Goal: Transaction & Acquisition: Purchase product/service

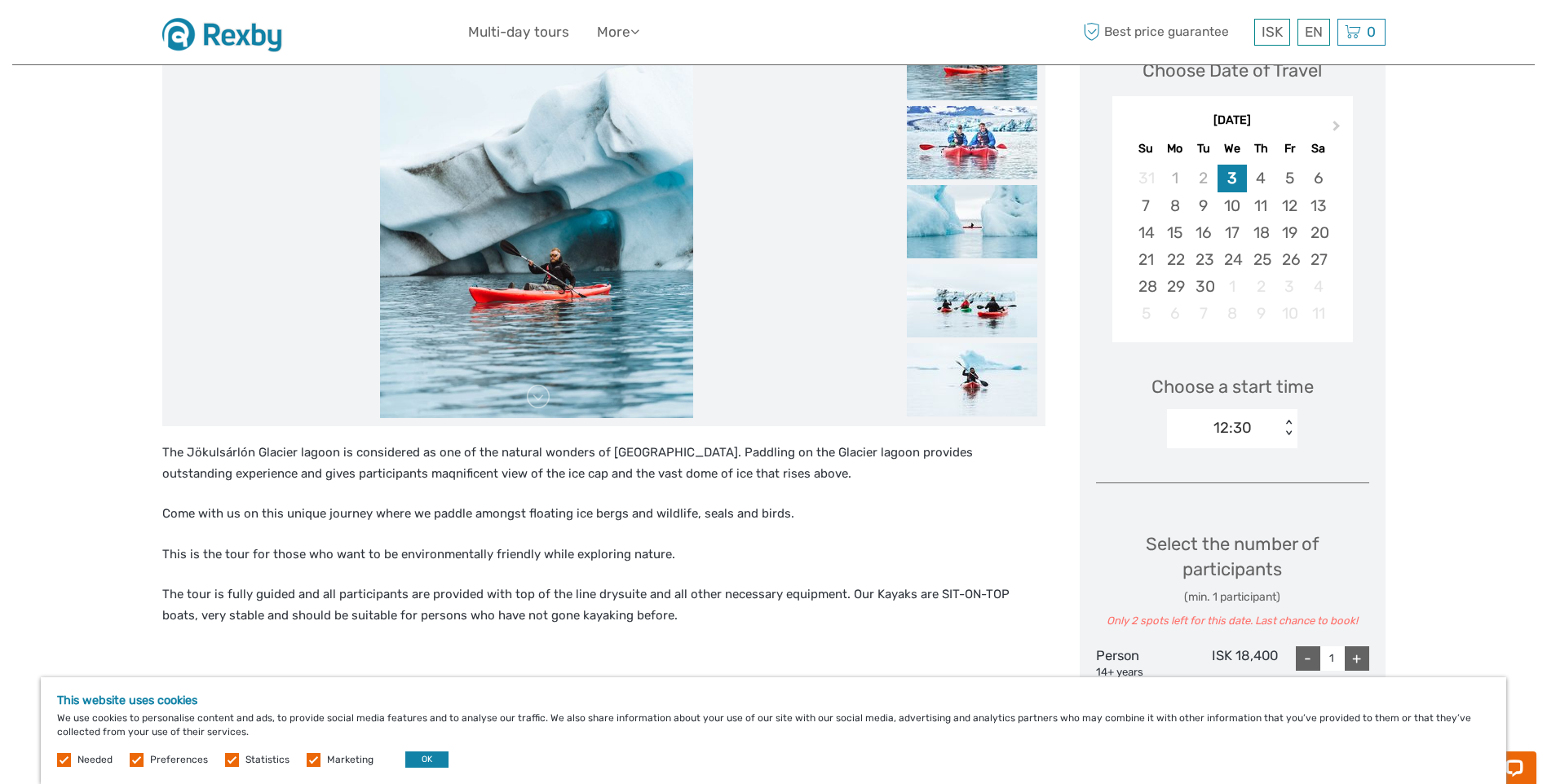
scroll to position [281, 0]
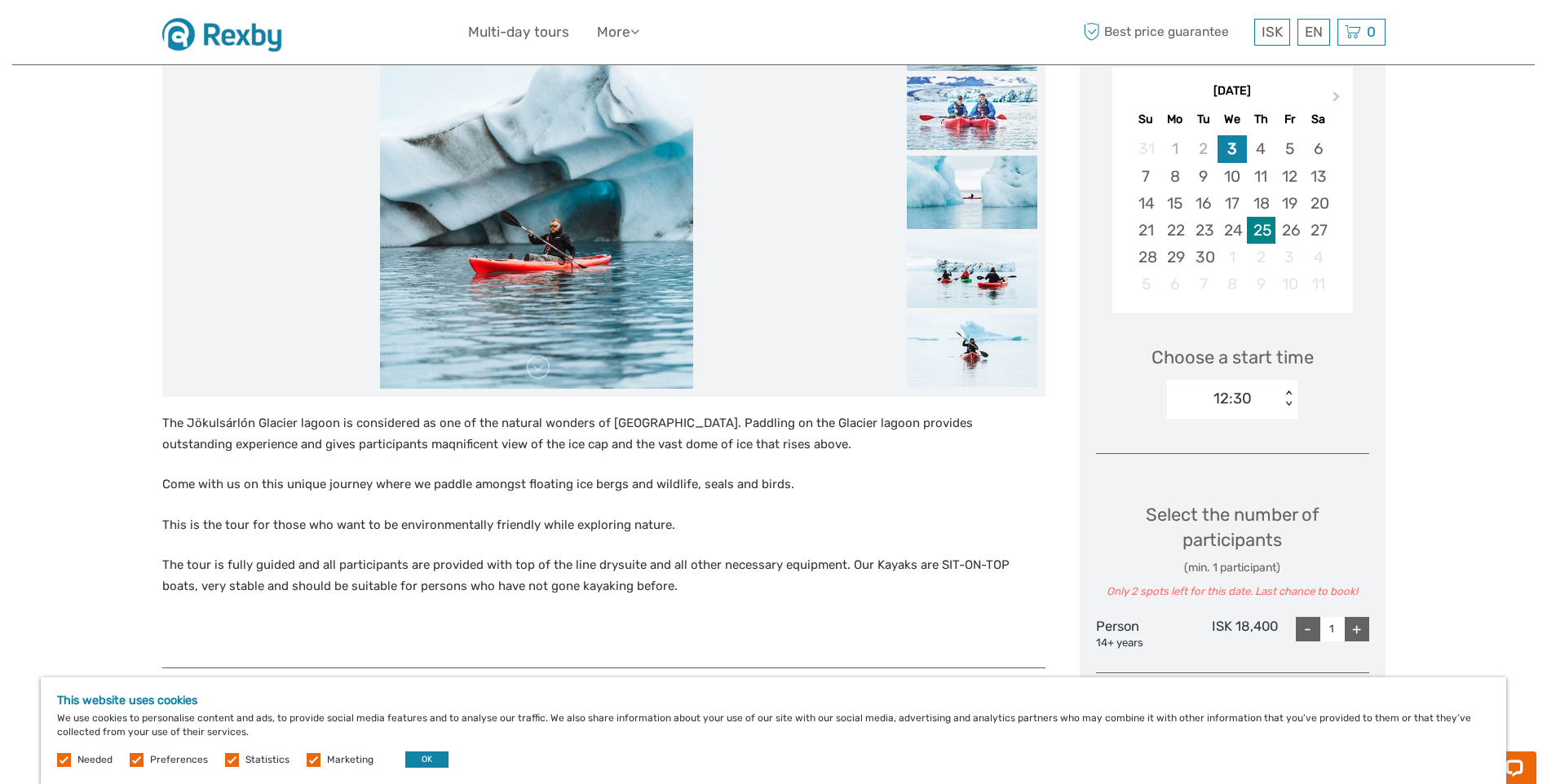
click at [1269, 227] on div "25" at bounding box center [1261, 229] width 28 height 27
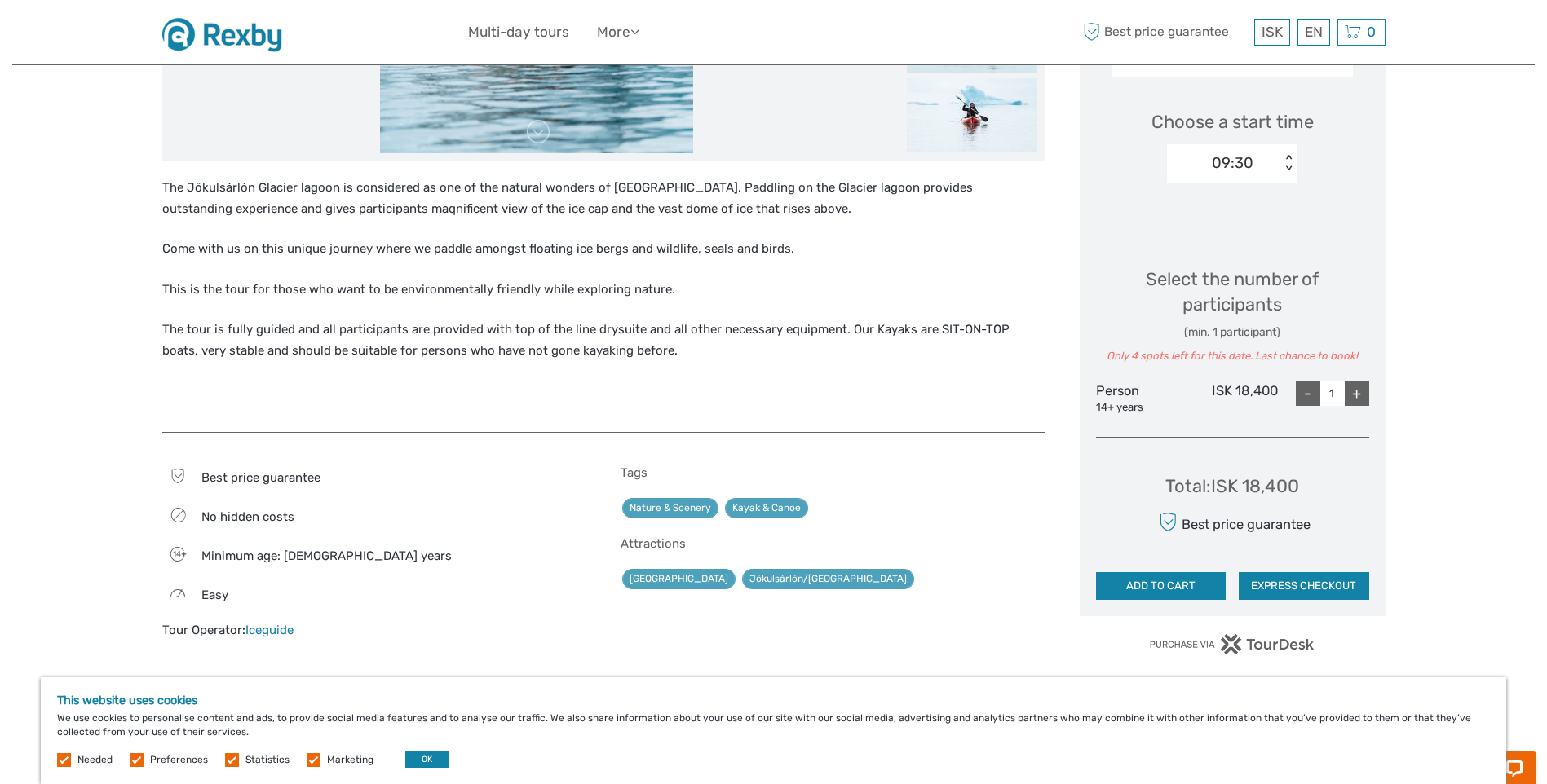
scroll to position [526, 0]
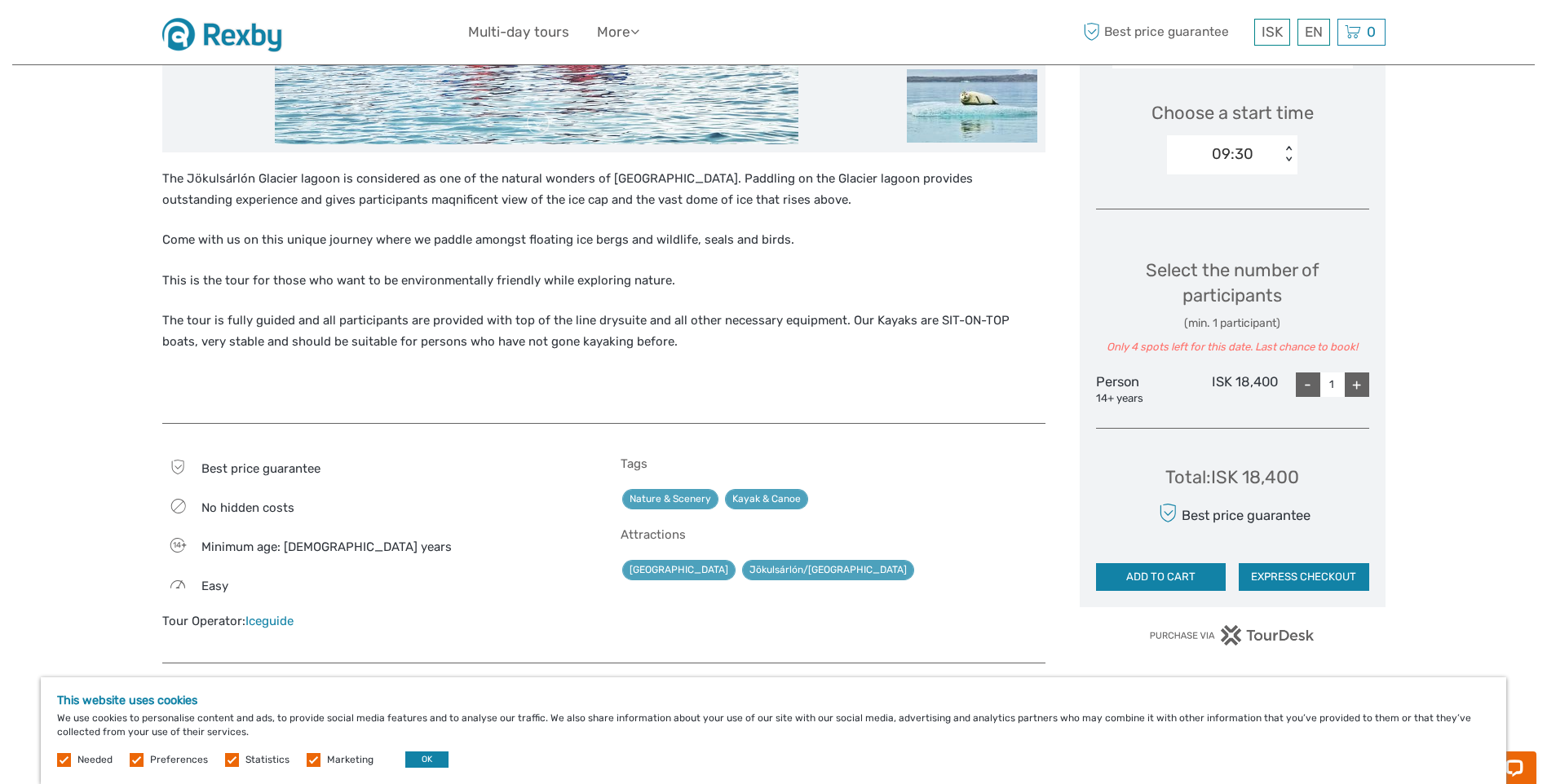
drag, startPoint x: 1355, startPoint y: 383, endPoint x: 1348, endPoint y: 380, distance: 7.6
click at [1353, 382] on div "+" at bounding box center [1357, 385] width 24 height 24
type input "2"
drag, startPoint x: 1243, startPoint y: 480, endPoint x: 1280, endPoint y: 473, distance: 37.7
click at [1282, 474] on div "Total : ISK 36,800" at bounding box center [1233, 477] width 136 height 25
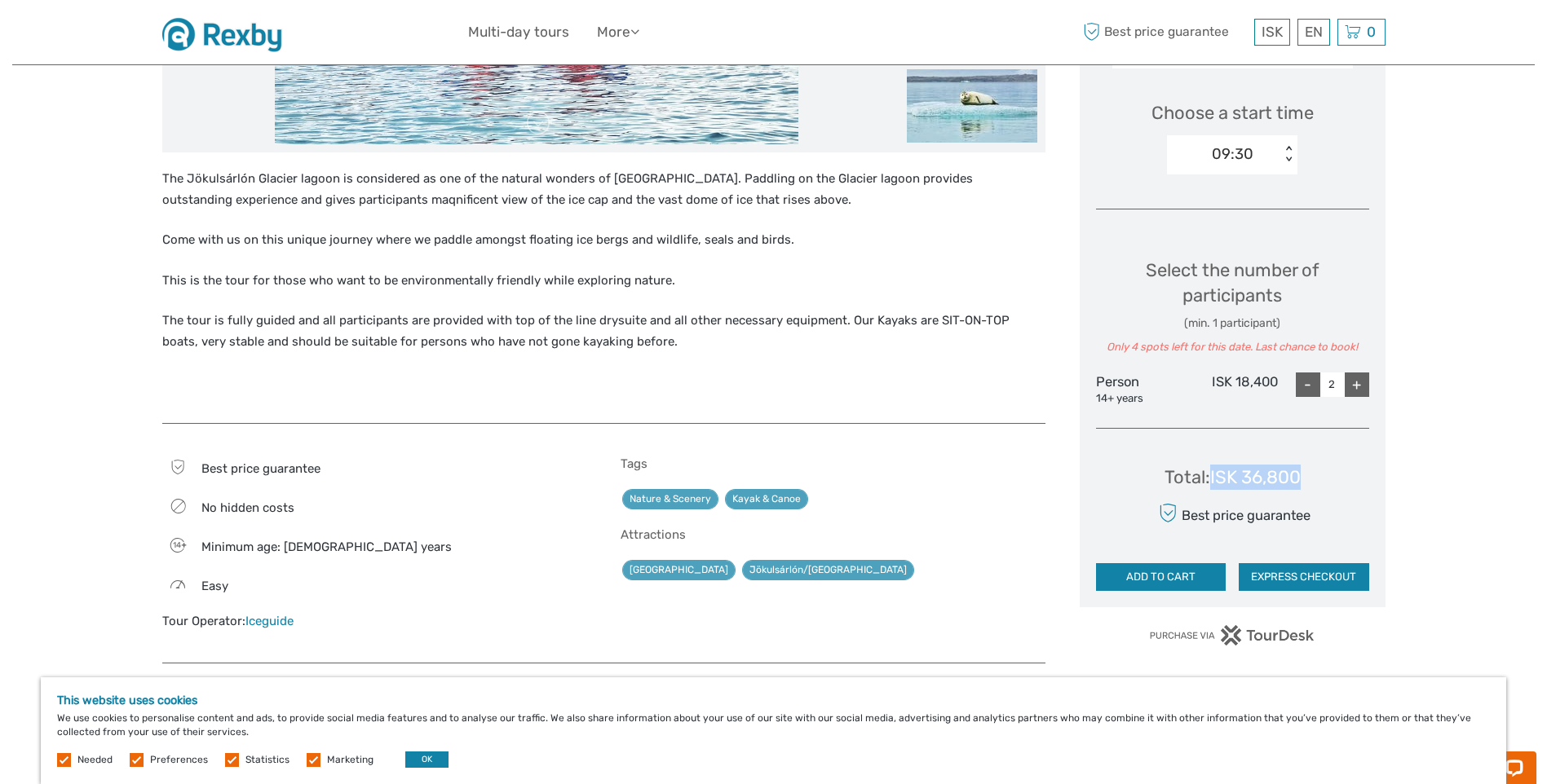
drag, startPoint x: 1280, startPoint y: 473, endPoint x: 1302, endPoint y: 480, distance: 23.1
click at [1301, 480] on div "Total : ISK 36,800" at bounding box center [1233, 477] width 136 height 25
copy div "ISK 36,800"
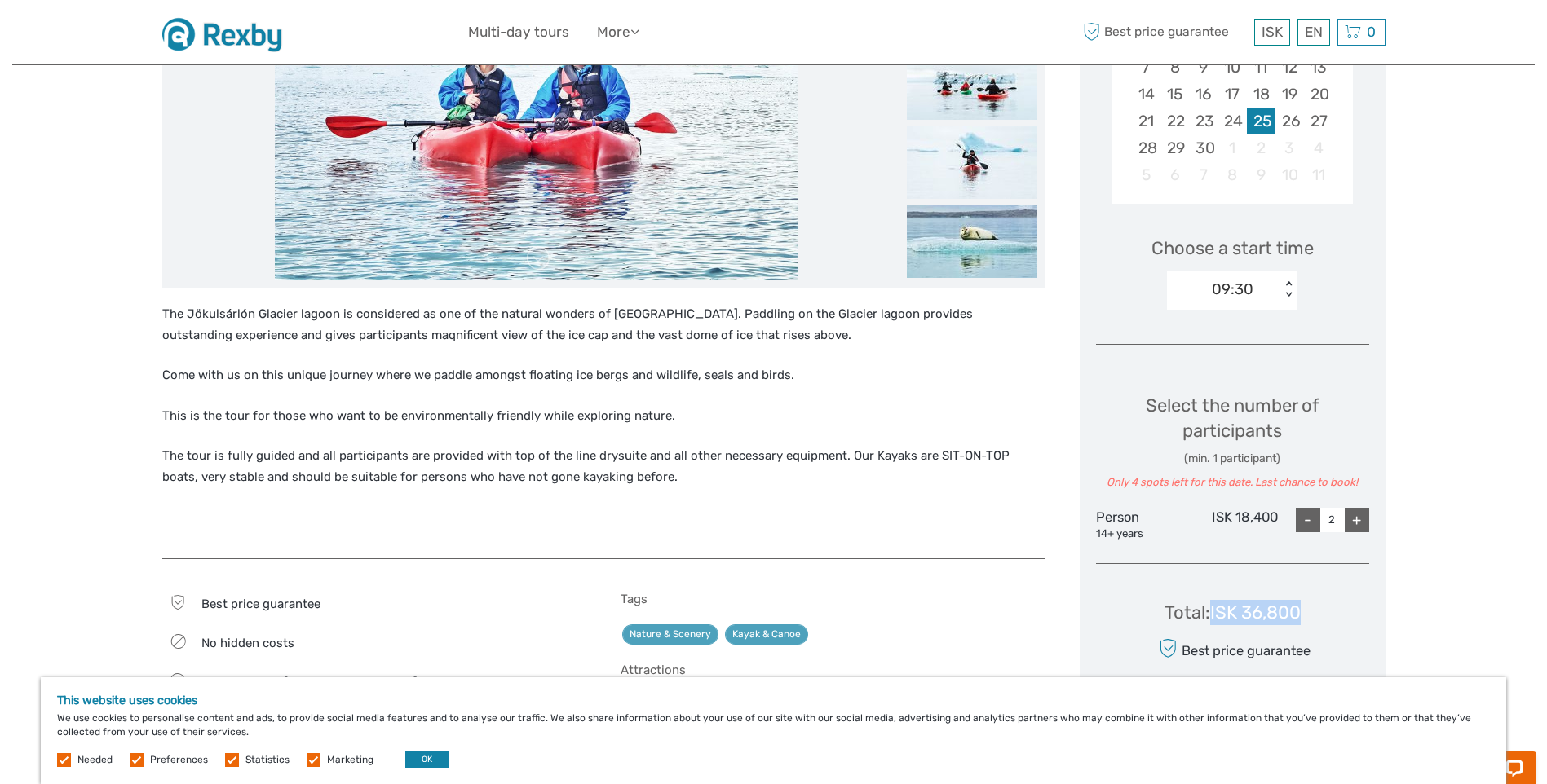
scroll to position [200, 0]
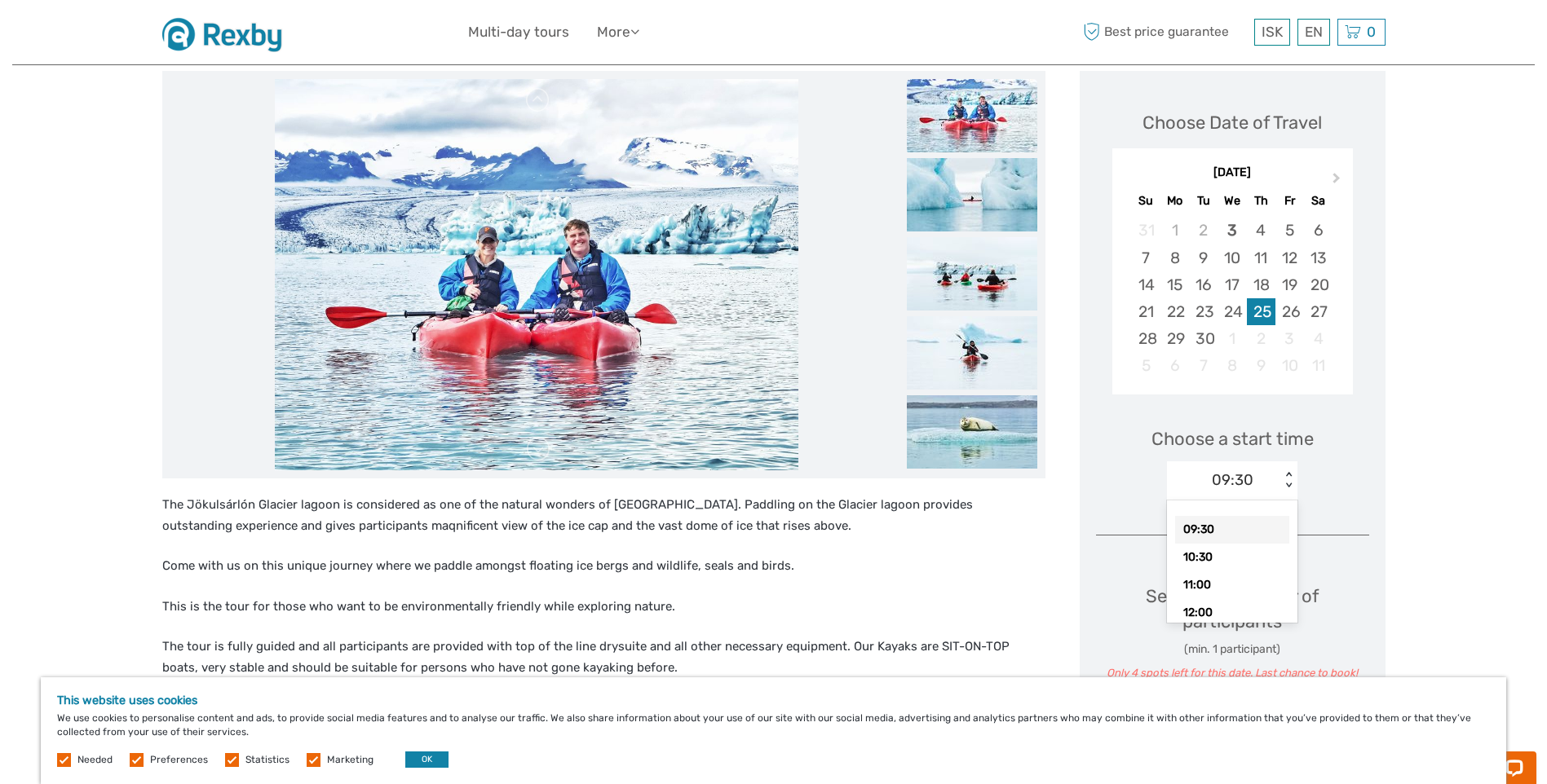
click at [1290, 485] on div "< >" at bounding box center [1289, 480] width 14 height 17
click at [1232, 228] on div "3" at bounding box center [1231, 229] width 28 height 27
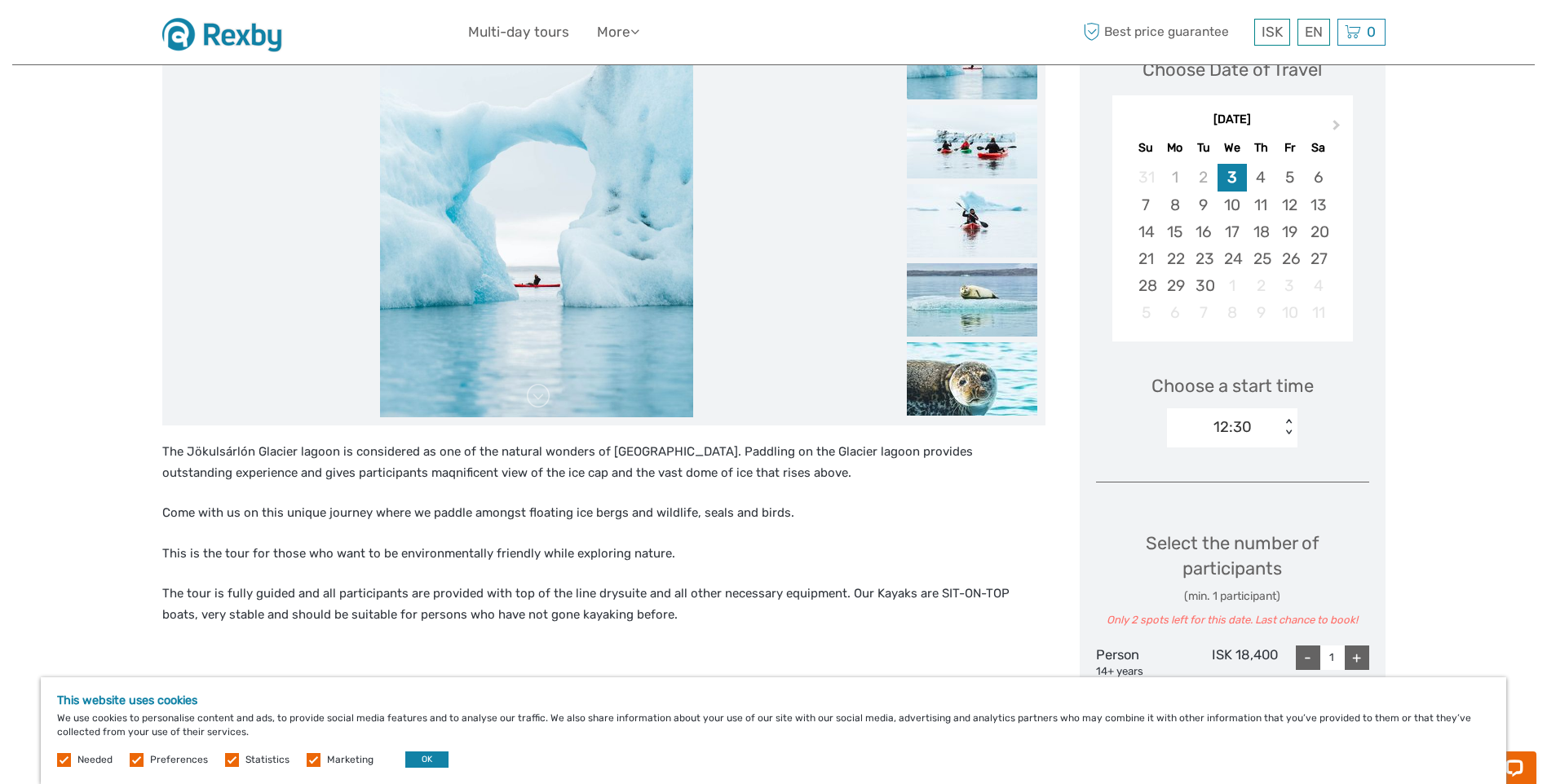
scroll to position [281, 0]
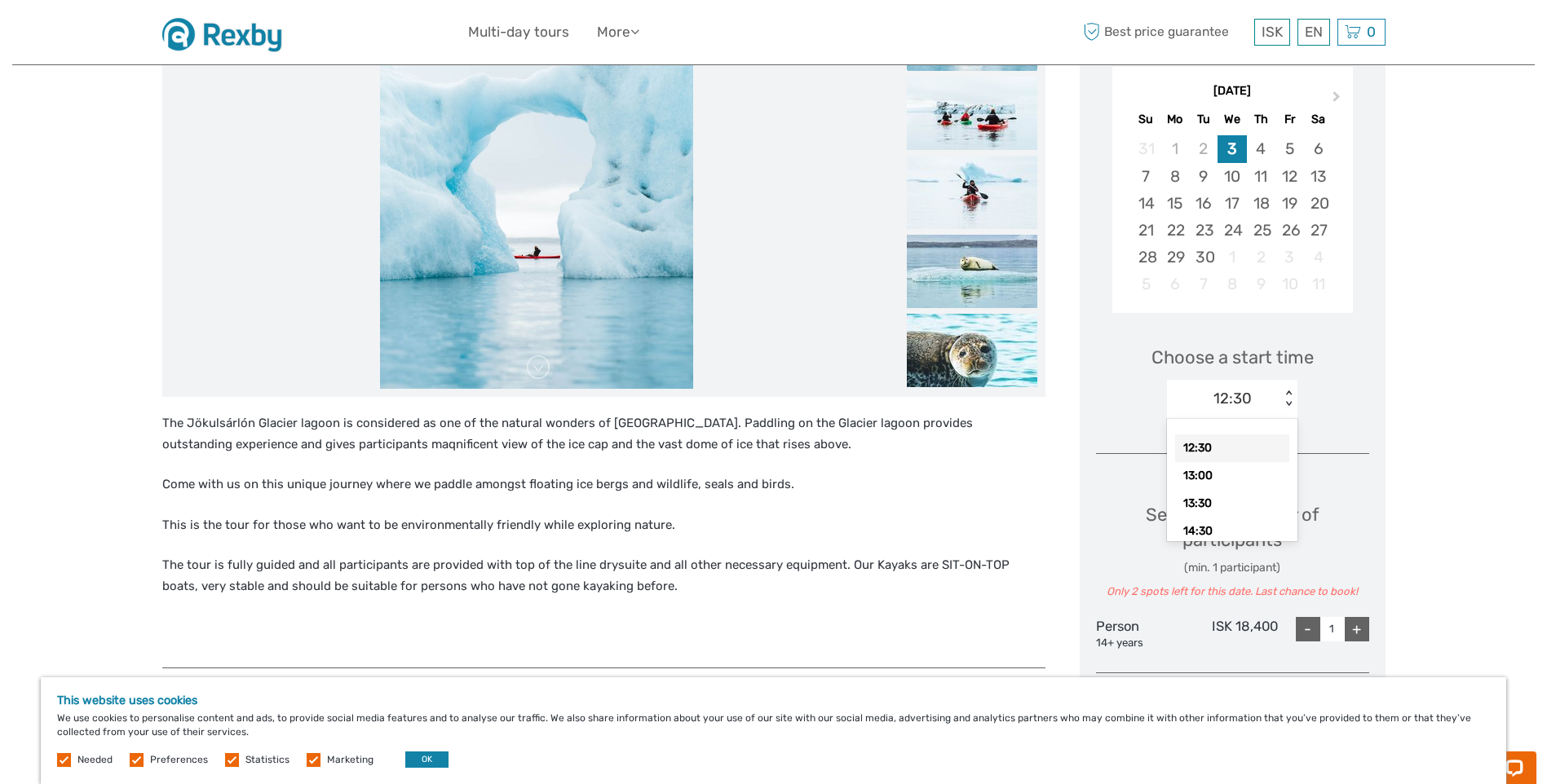
click at [1289, 399] on div "< >" at bounding box center [1289, 399] width 14 height 17
click at [1185, 483] on div "13:00" at bounding box center [1232, 476] width 114 height 28
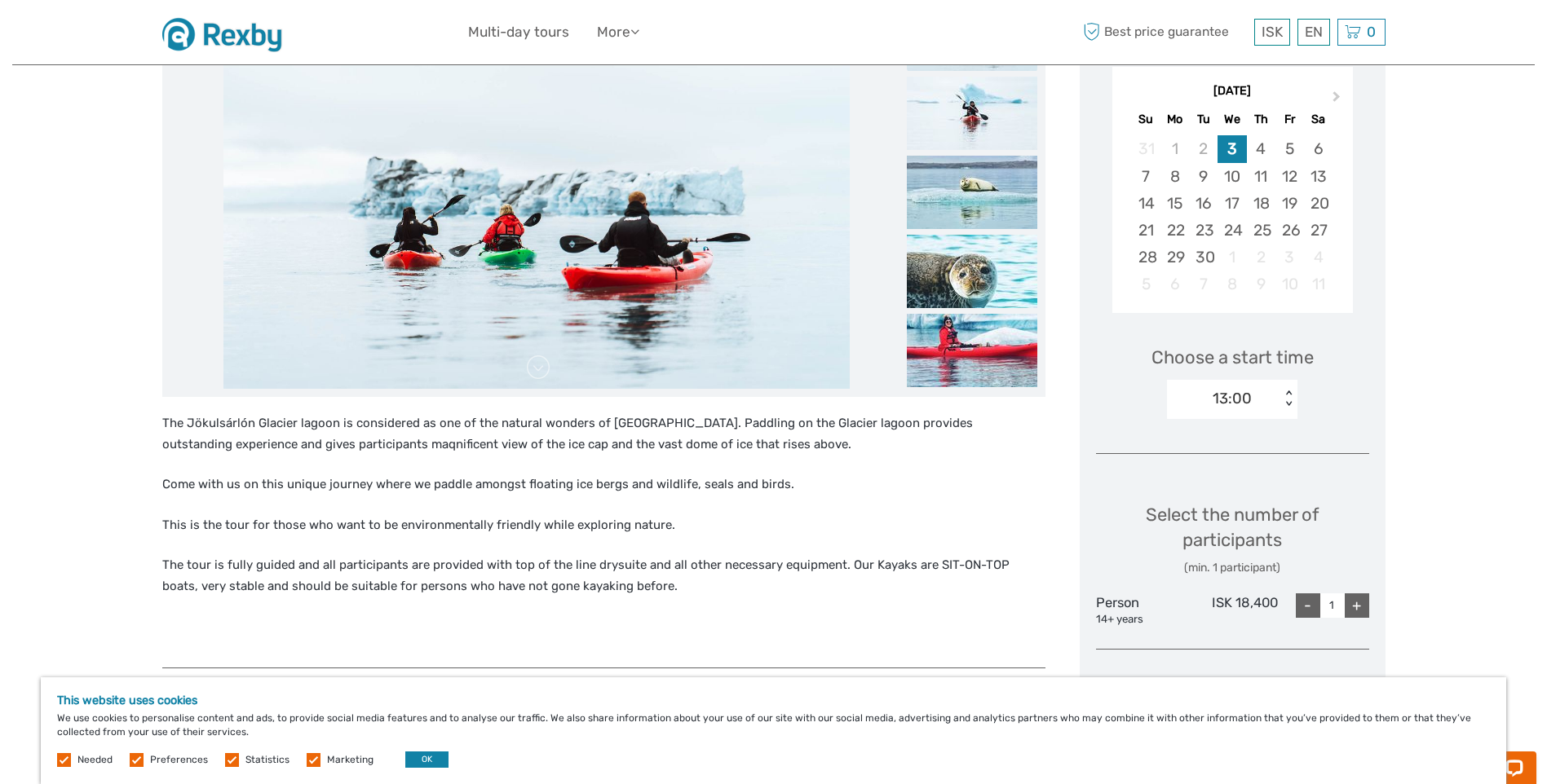
click at [1292, 391] on div "< >" at bounding box center [1289, 399] width 14 height 17
click at [1222, 452] on div "12:30" at bounding box center [1232, 448] width 114 height 28
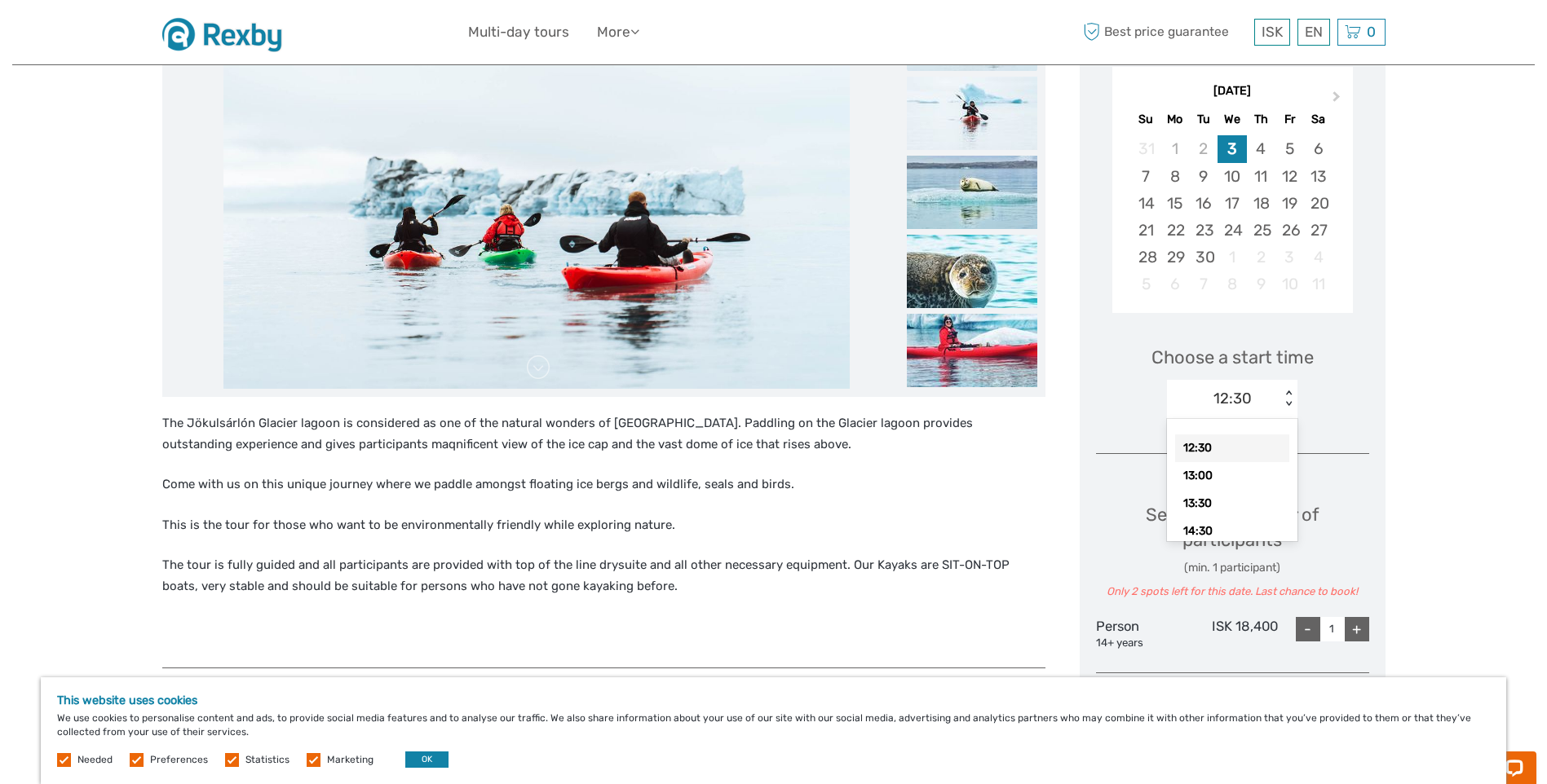
click at [1286, 405] on div "< >" at bounding box center [1289, 399] width 14 height 17
click at [1416, 395] on div "Region / Starts from: Southeast Travel method: Self-Drive 1 hour 30 minutes Kay…" at bounding box center [773, 722] width 1523 height 2007
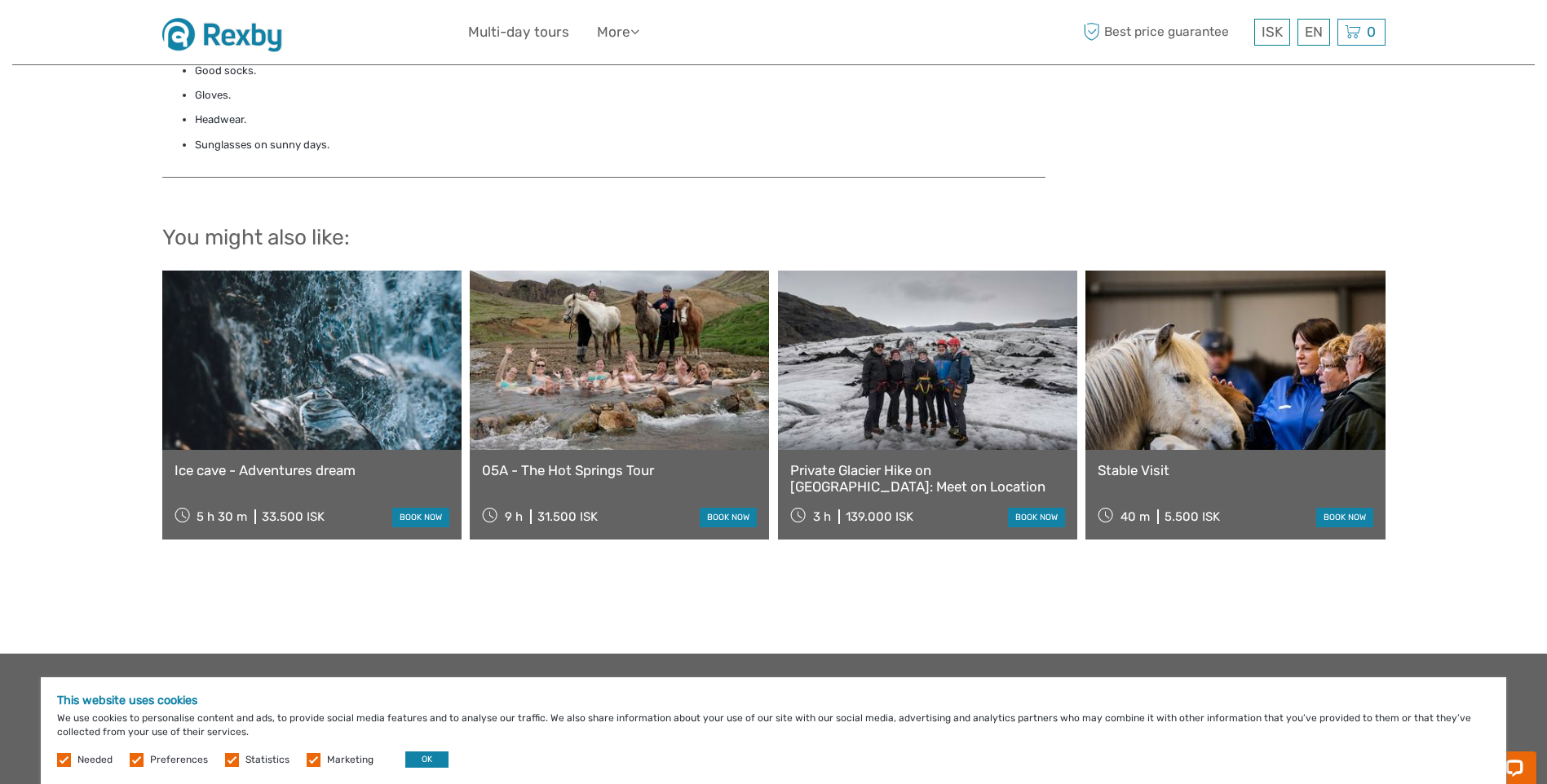
scroll to position [1341, 0]
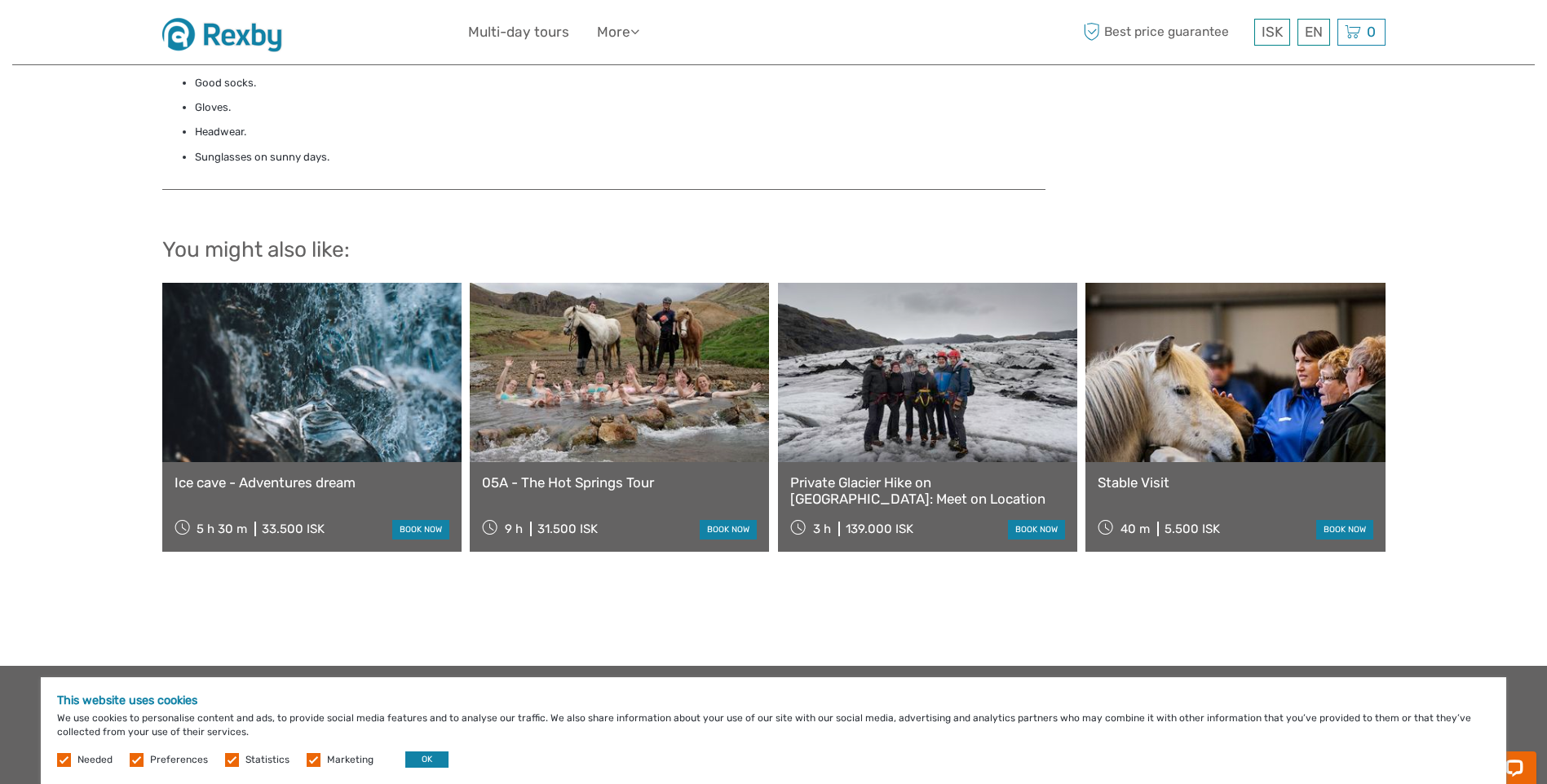
click at [306, 485] on link "Ice cave - Adventures dream" at bounding box center [311, 482] width 275 height 16
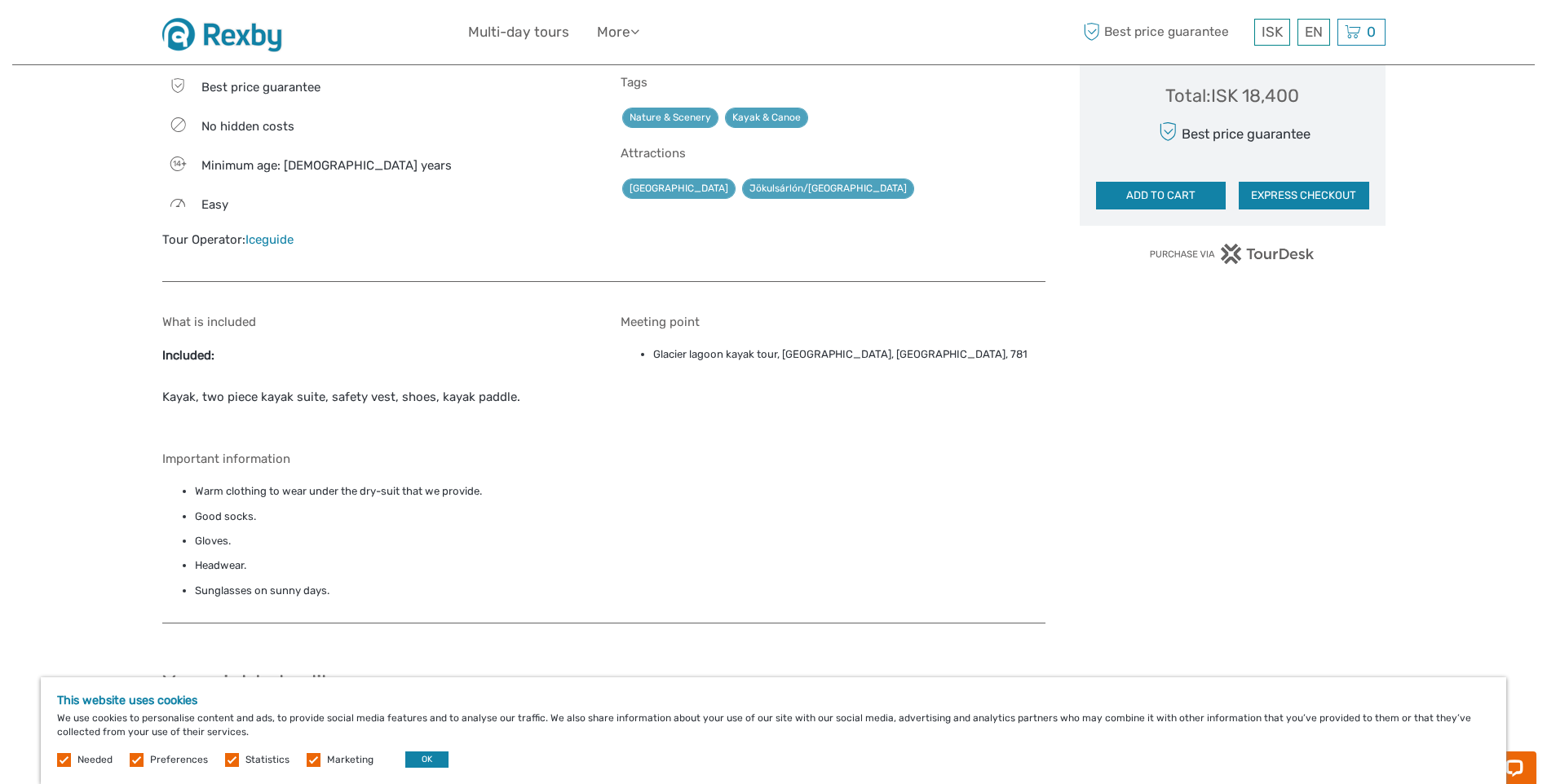
scroll to position [852, 0]
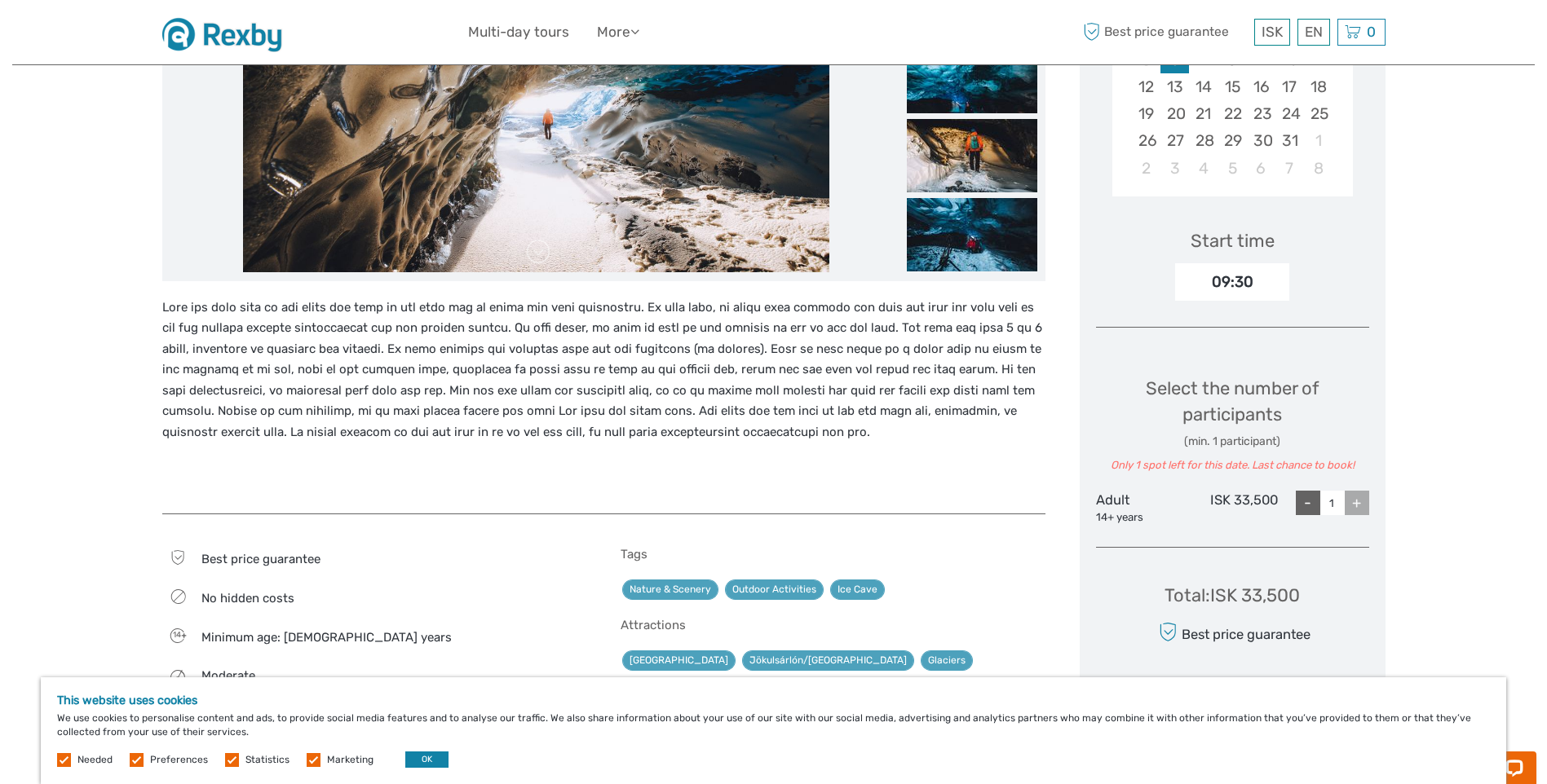
scroll to position [408, 0]
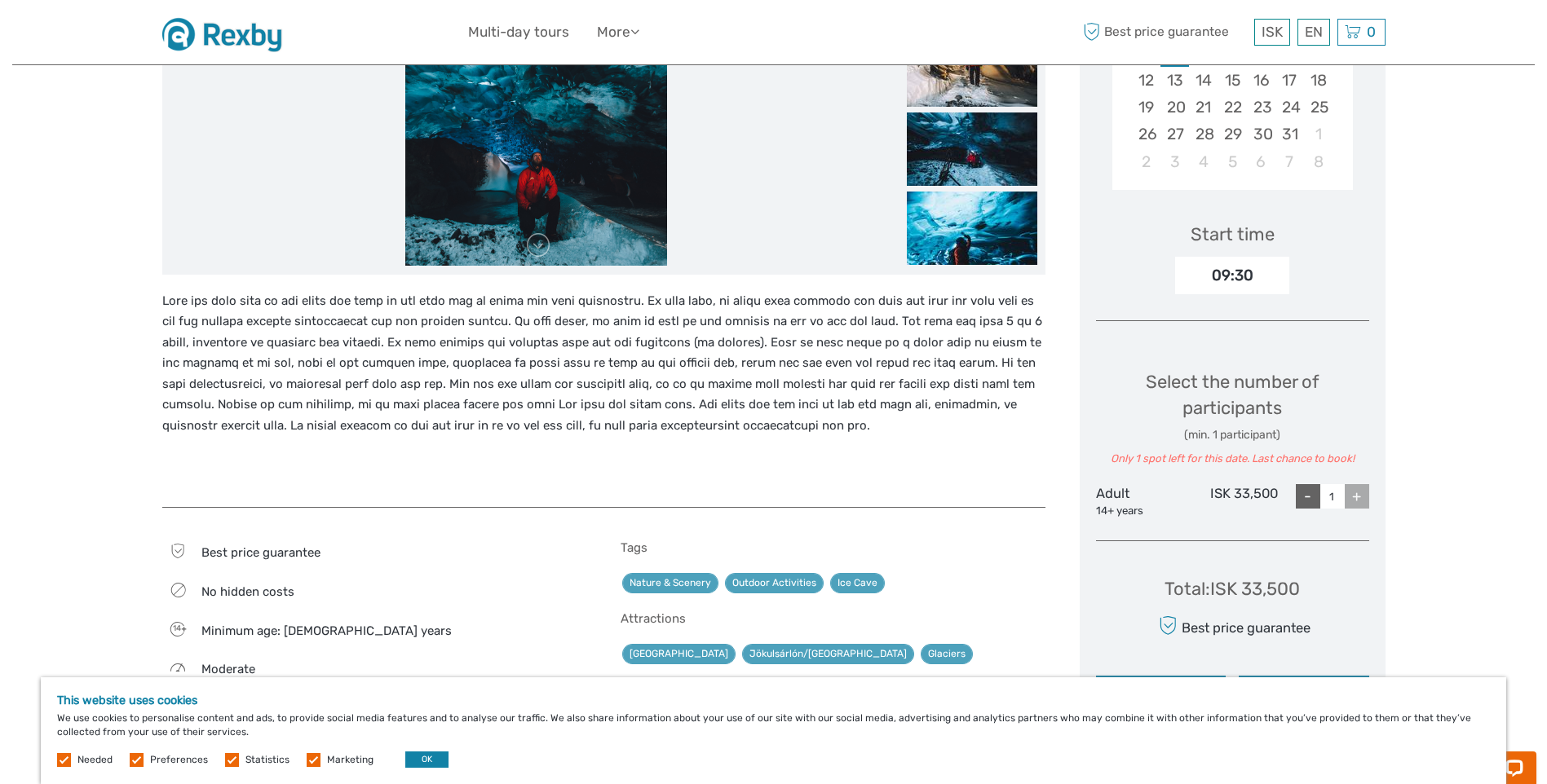
click at [1350, 491] on div "+" at bounding box center [1357, 497] width 24 height 24
click at [1363, 498] on div "+" at bounding box center [1357, 497] width 24 height 24
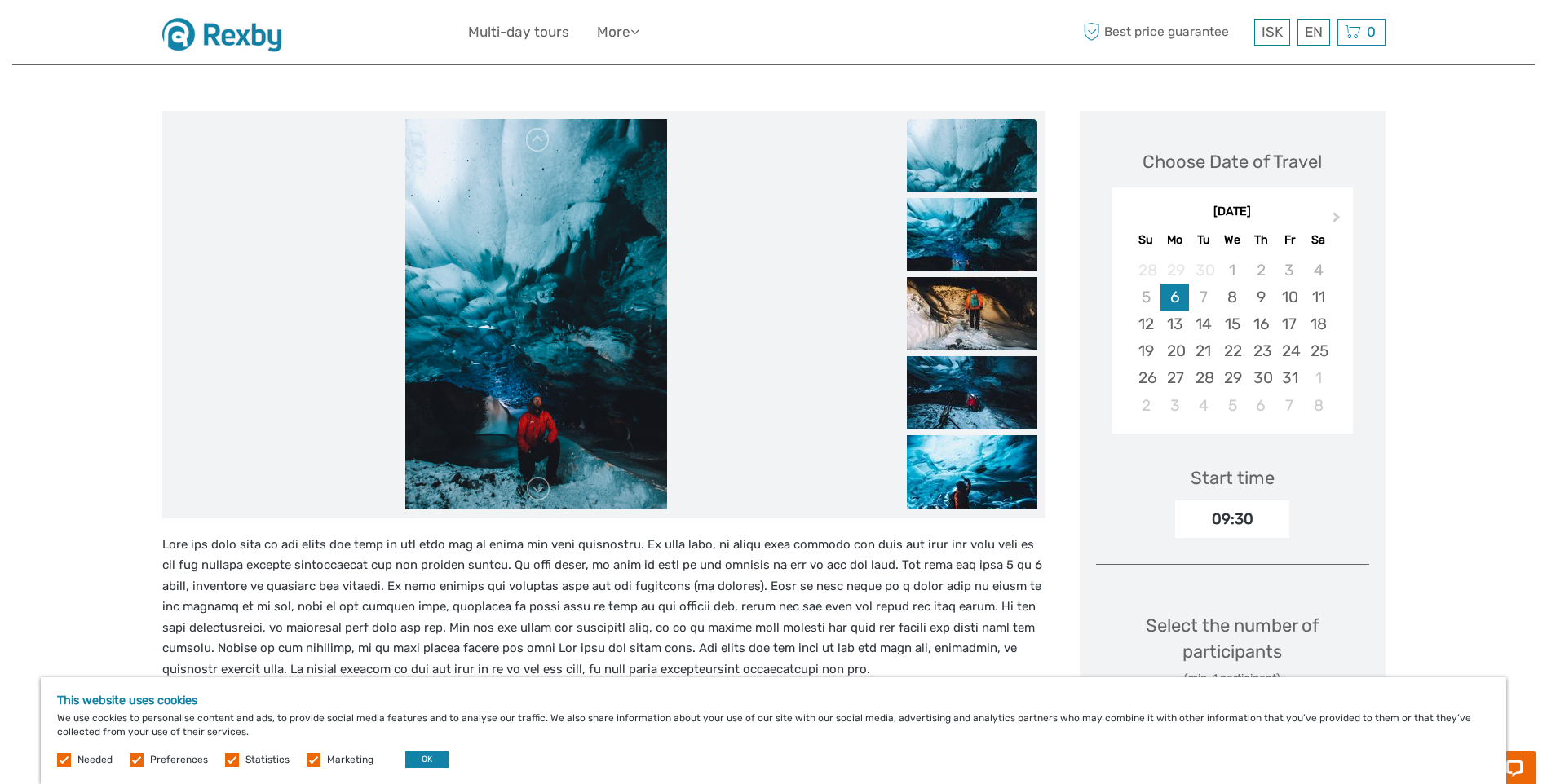
scroll to position [163, 0]
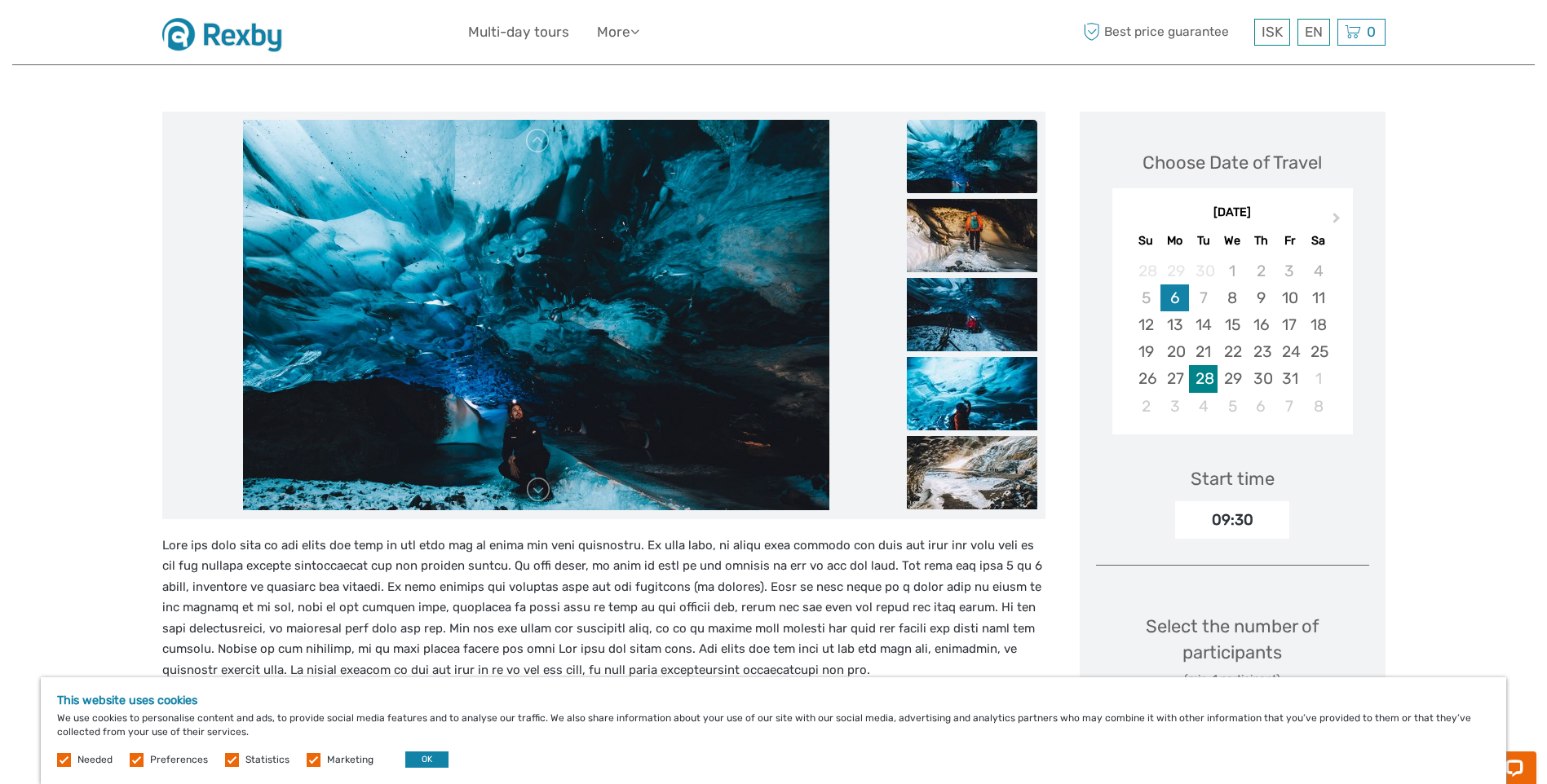
click at [1194, 373] on div "28" at bounding box center [1203, 379] width 28 height 27
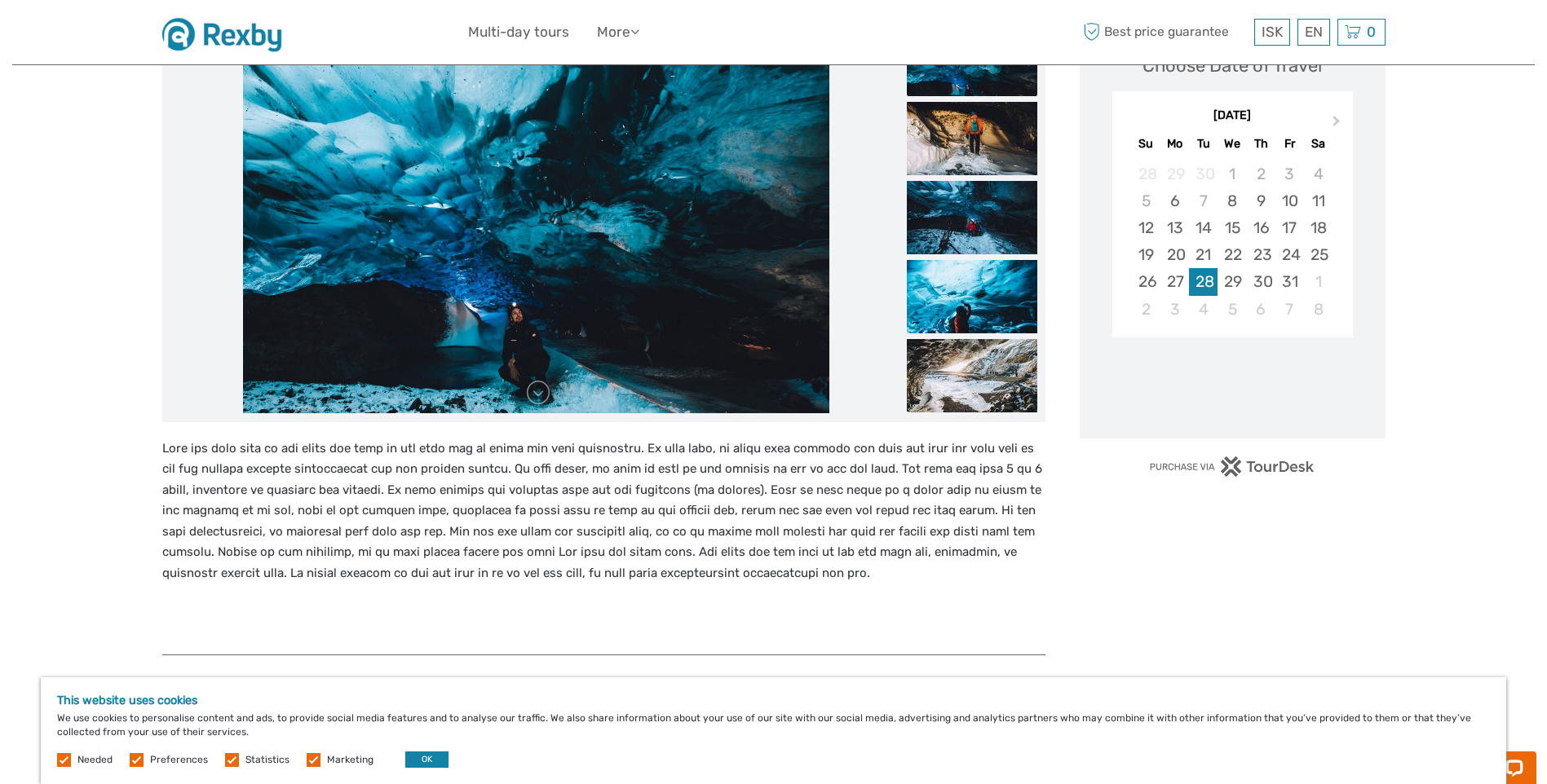
scroll to position [408, 0]
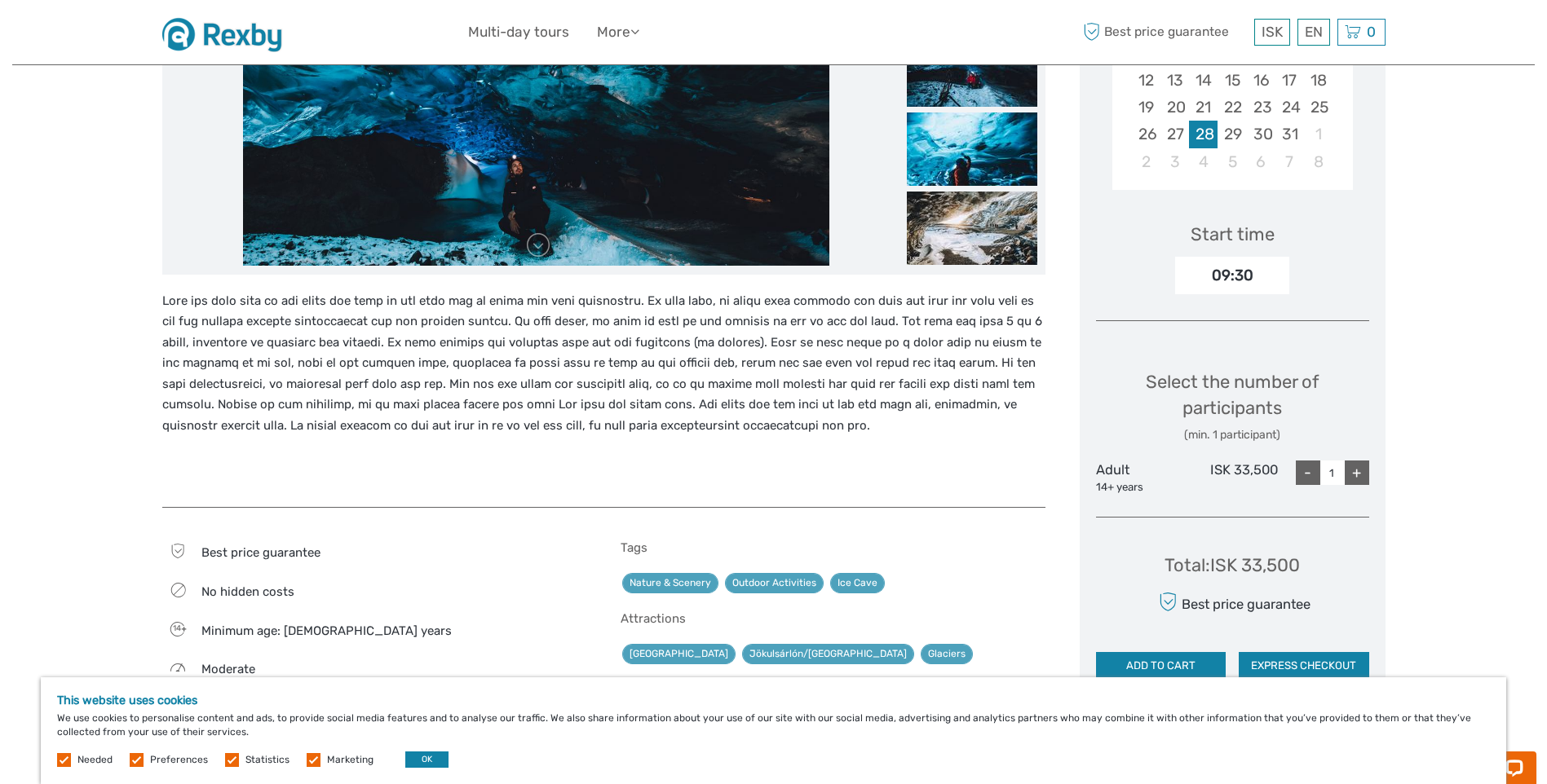
click at [1350, 471] on div "+" at bounding box center [1357, 473] width 24 height 24
type input "2"
click at [1271, 469] on div "ISK 33,500" at bounding box center [1232, 478] width 91 height 34
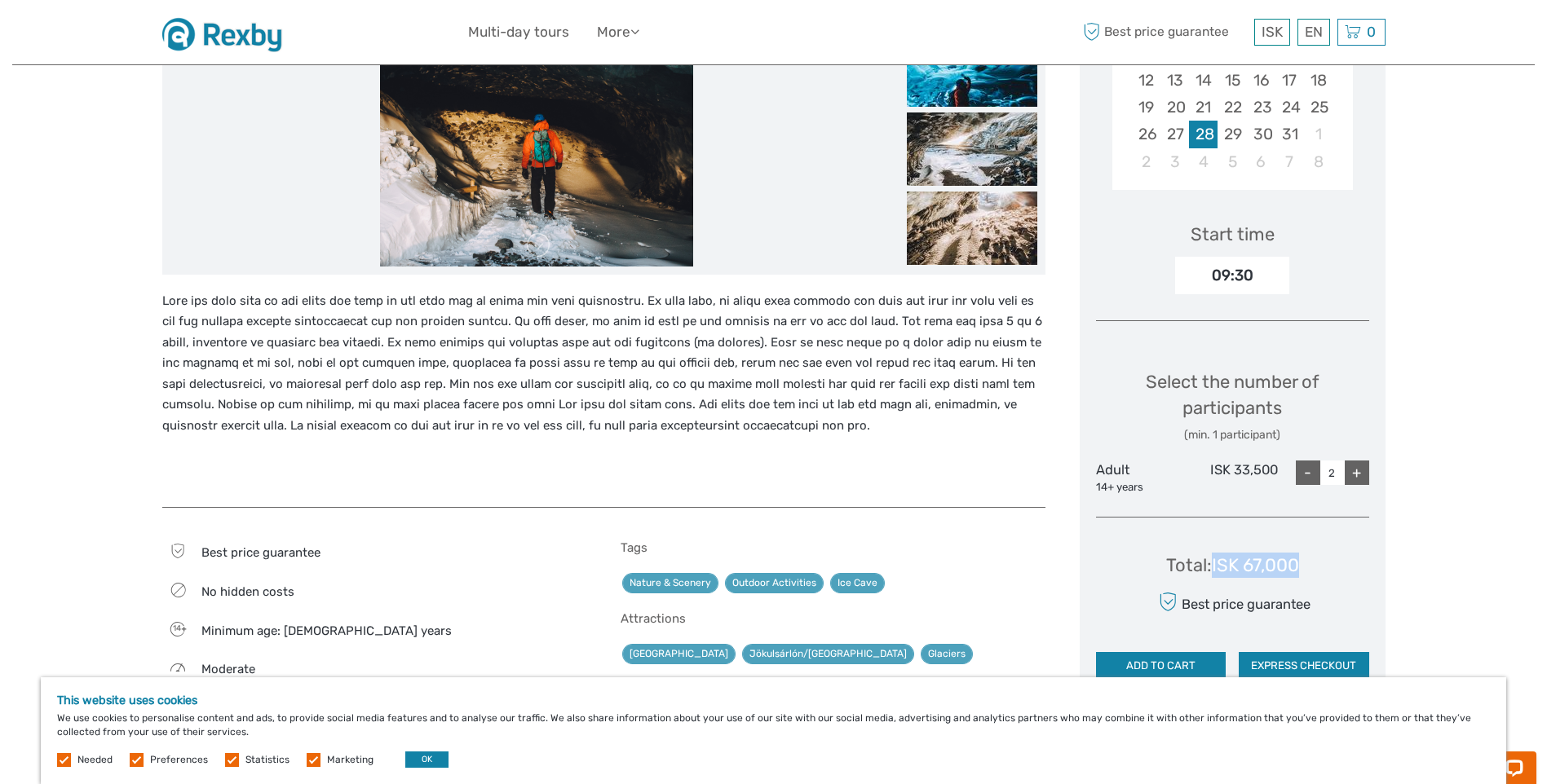
drag, startPoint x: 1271, startPoint y: 469, endPoint x: 1215, endPoint y: 561, distance: 107.7
click at [1215, 561] on div "Total : ISK 67,000 Best price guarantee ADD TO CART EXPRESS CHECKOUT" at bounding box center [1233, 605] width 274 height 149
copy div "ISK 67,000"
